Goal: Task Accomplishment & Management: Manage account settings

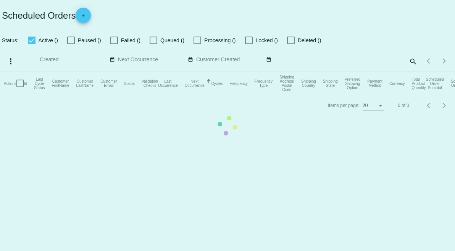
checkbox input "true"
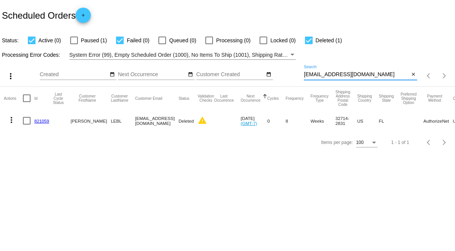
drag, startPoint x: 362, startPoint y: 75, endPoint x: 308, endPoint y: 74, distance: 53.4
click at [301, 74] on div "more_vert Aug Jan Feb Mar [DATE]" at bounding box center [227, 73] width 455 height 27
paste input "[EMAIL_ADDRESS]"
click at [372, 78] on app-dashboard-scheduled-orders "Scheduled Orders add Status: Active (0) Paused (1) Failed (0) Queued (0) Proces…" at bounding box center [227, 76] width 455 height 153
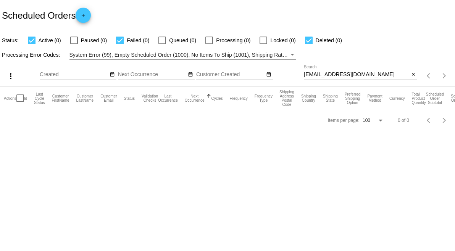
drag, startPoint x: 392, startPoint y: 78, endPoint x: 368, endPoint y: 78, distance: 24.0
click at [365, 78] on div "[EMAIL_ADDRESS][DOMAIN_NAME] Search" at bounding box center [356, 72] width 105 height 15
drag, startPoint x: 369, startPoint y: 77, endPoint x: 294, endPoint y: 76, distance: 74.8
click at [292, 74] on div "more_vert Aug Jan Feb Mar [DATE]" at bounding box center [227, 73] width 455 height 27
paste input "[PERSON_NAME][EMAIL_ADDRESS][DOMAIN_NAME]"
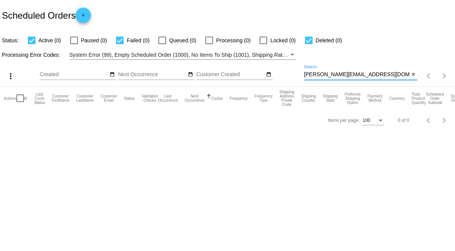
click at [372, 76] on app-dashboard-scheduled-orders "Scheduled Orders add Status: Active (0) Paused (0) Failed (0) Queued (0) Proces…" at bounding box center [227, 65] width 455 height 131
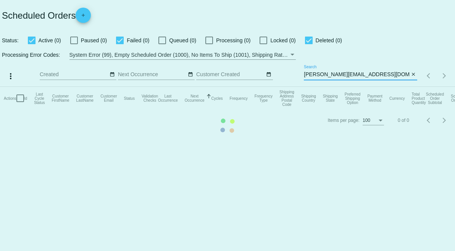
type input "[PERSON_NAME][EMAIL_ADDRESS][DOMAIN_NAME]"
